Goal: Task Accomplishment & Management: Manage account settings

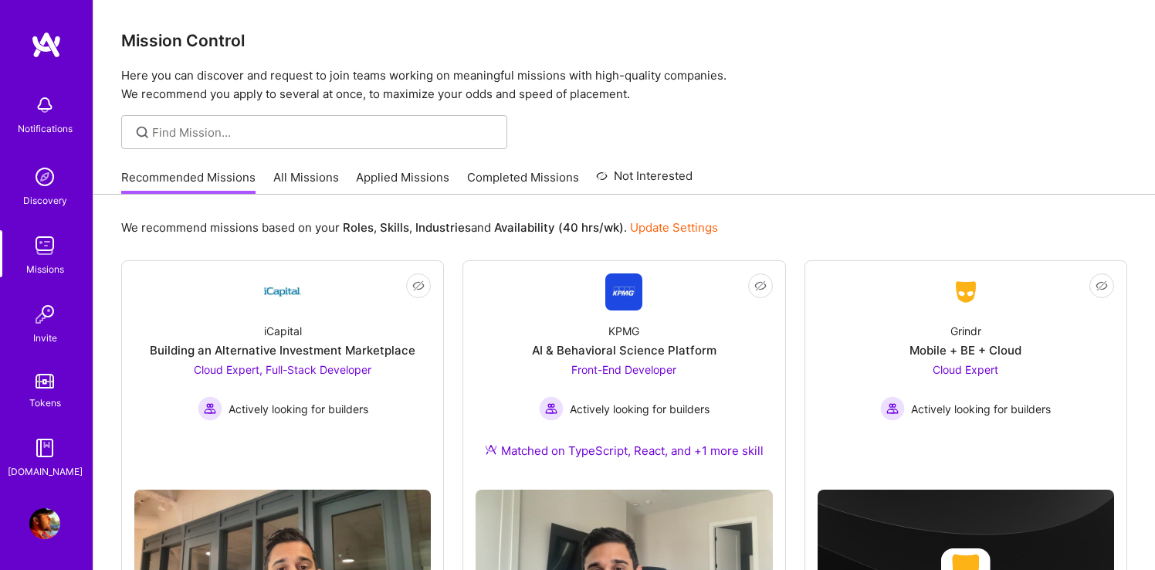
click at [43, 241] on img at bounding box center [44, 245] width 31 height 31
click at [369, 178] on link "Applied Missions" at bounding box center [402, 181] width 93 height 25
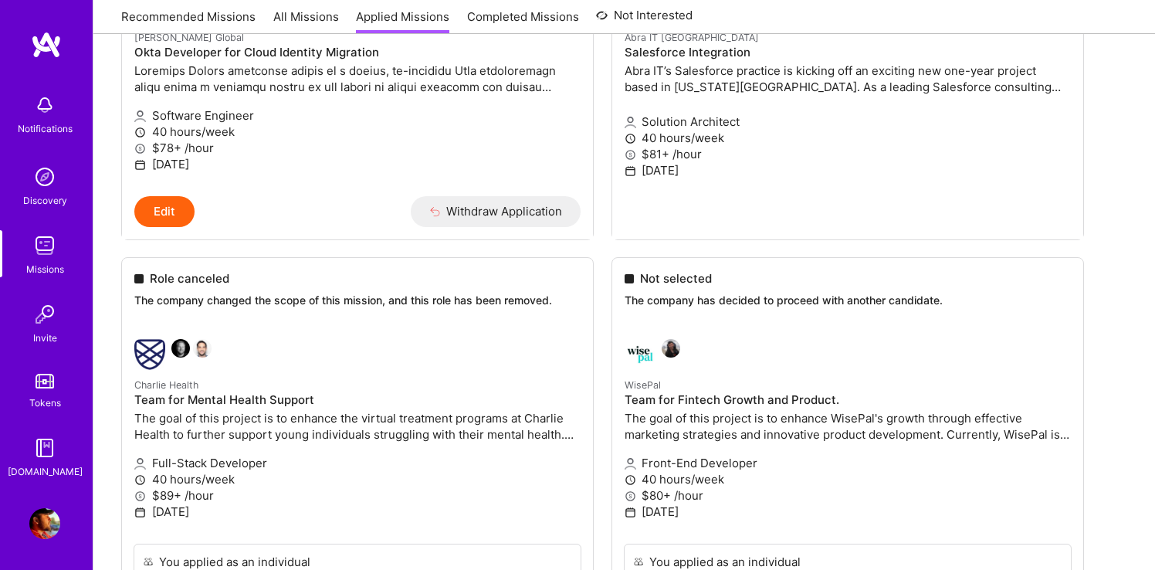
scroll to position [2151, 0]
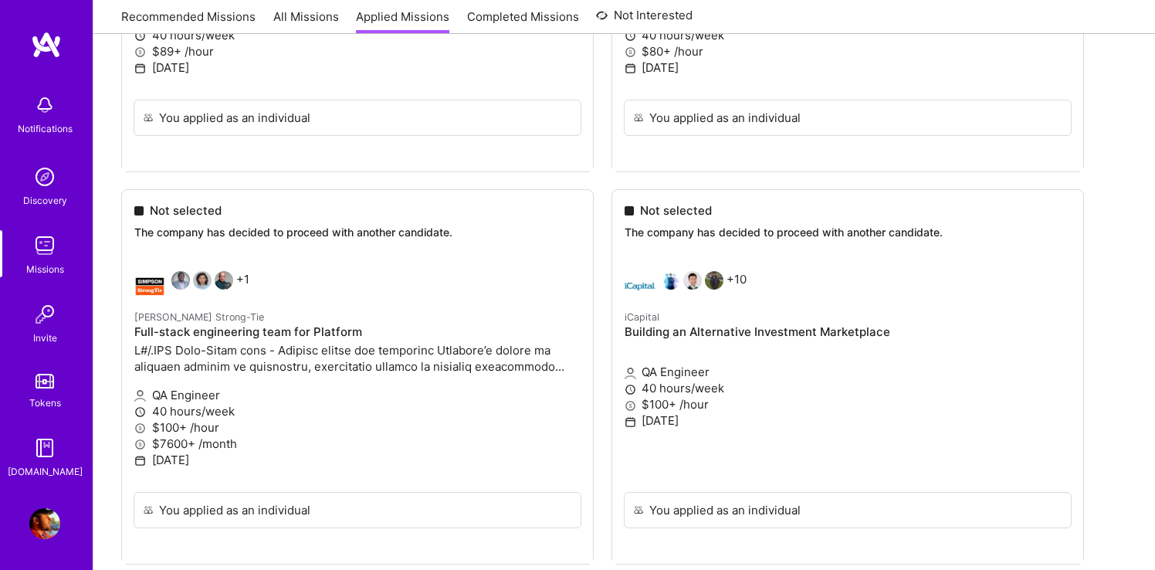
scroll to position [2454, 0]
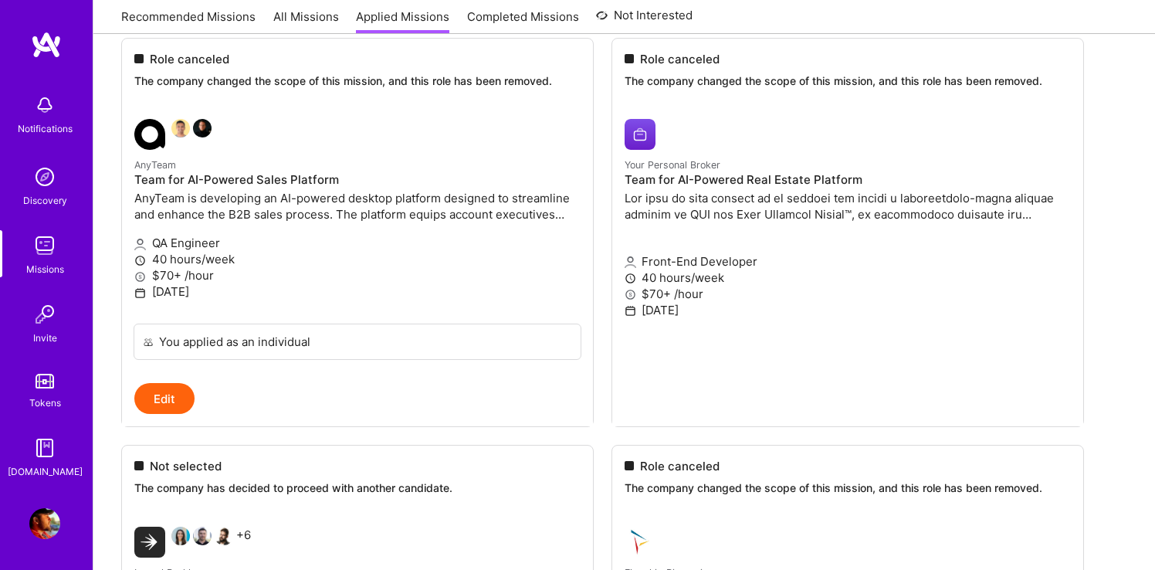
scroll to position [0, 0]
